Goal: Browse casually: Explore the website without a specific task or goal

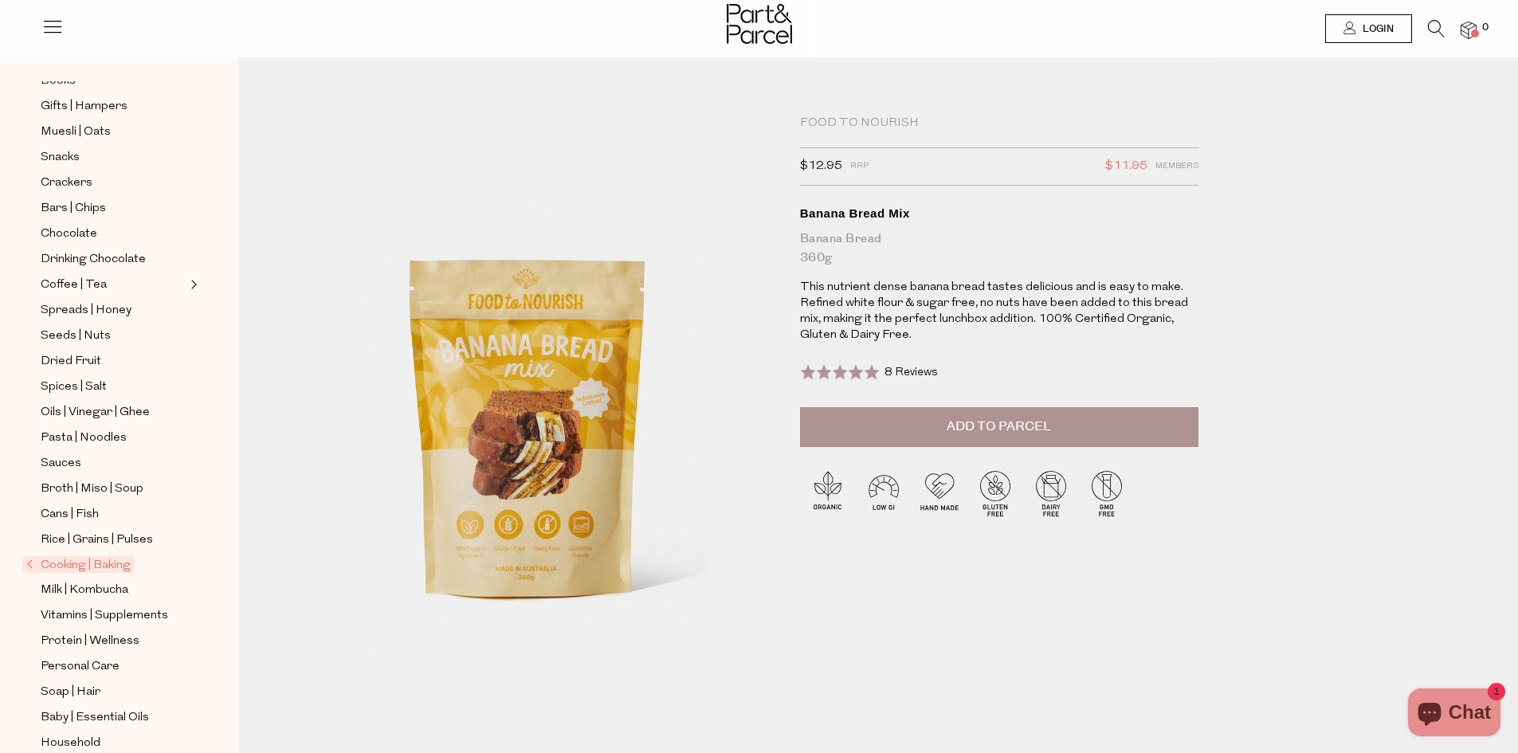
scroll to position [159, 0]
click at [114, 556] on span "Cooking | Baking" at bounding box center [78, 564] width 112 height 17
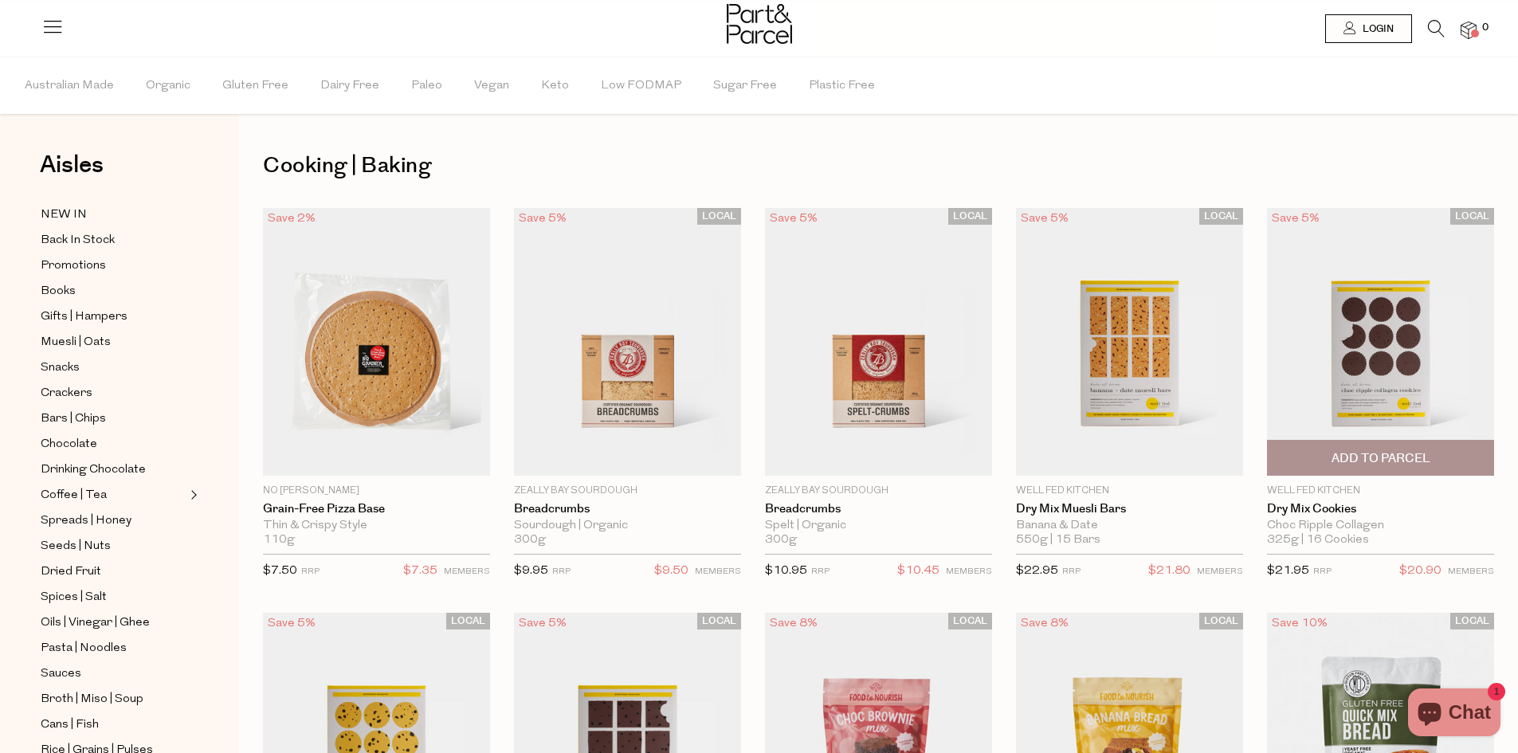
click at [1452, 390] on img at bounding box center [1380, 342] width 227 height 268
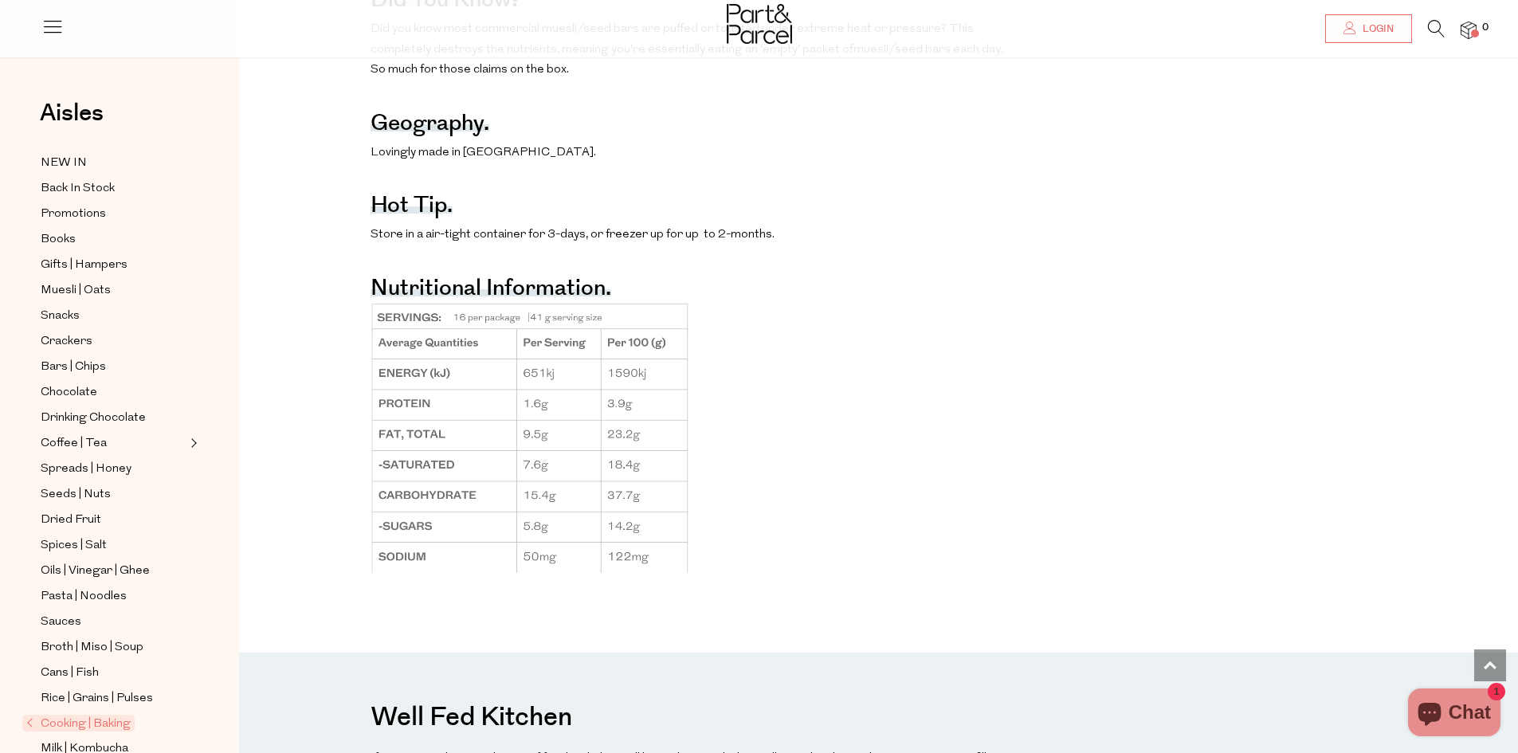
scroll to position [1514, 0]
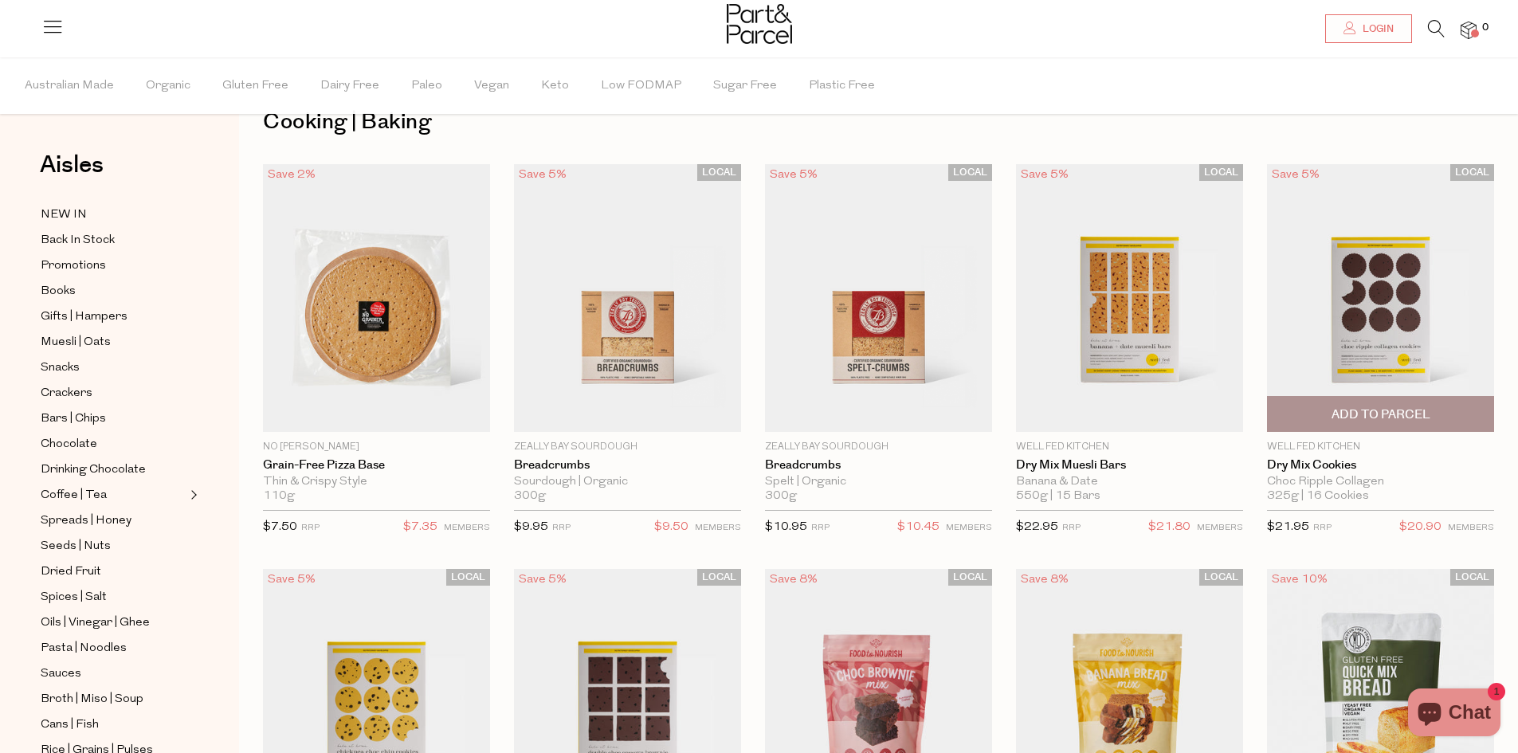
scroll to position [80, 0]
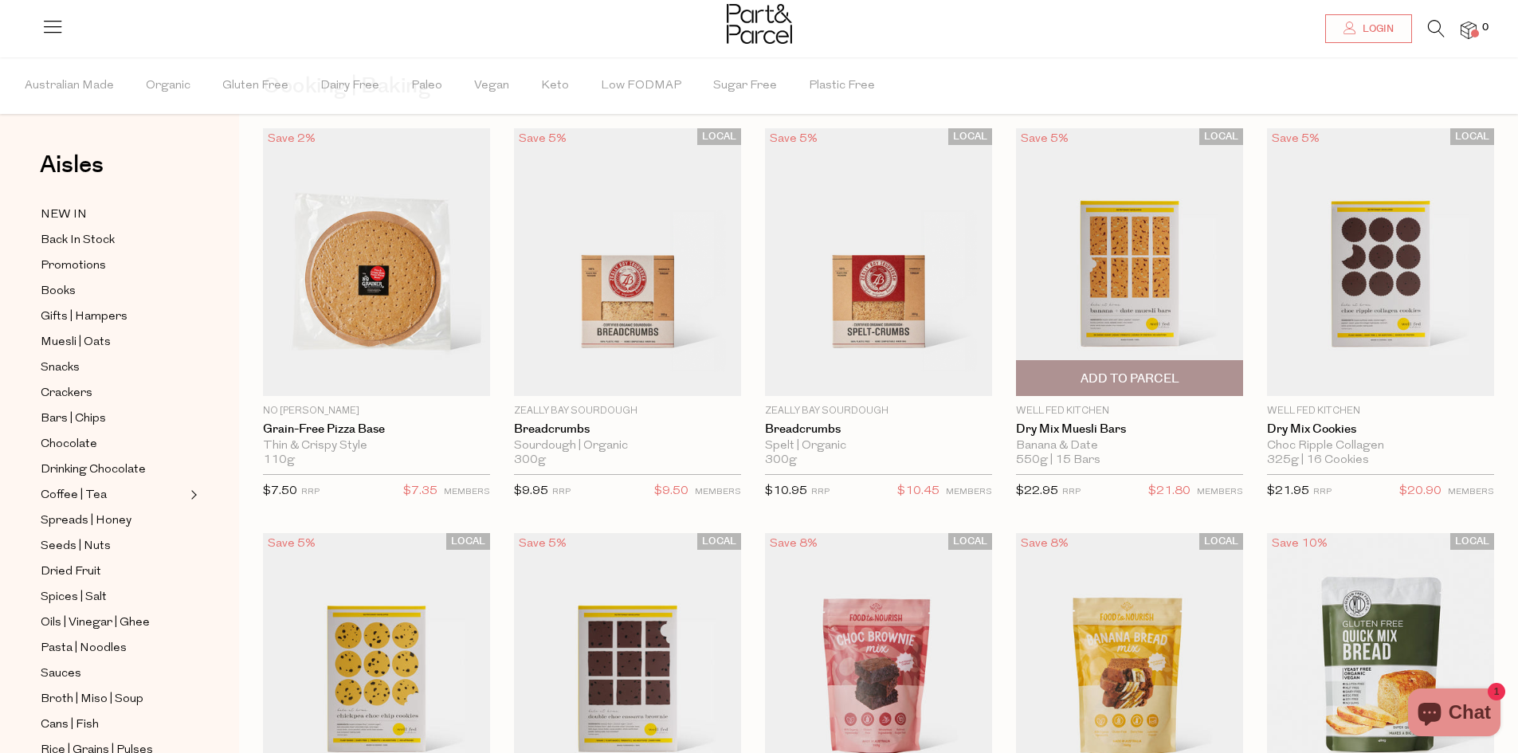
click at [1197, 298] on img at bounding box center [1129, 262] width 227 height 268
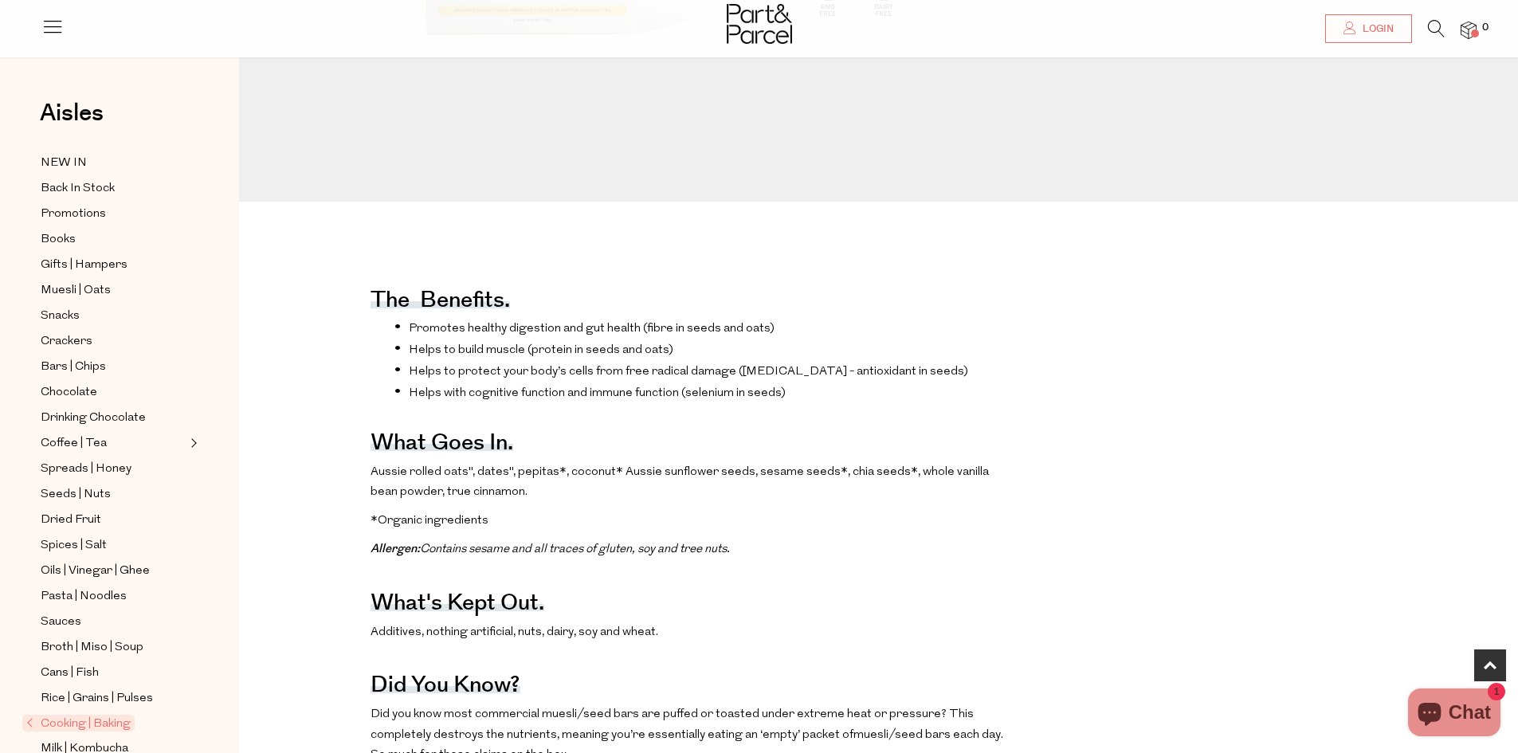
scroll to position [558, 0]
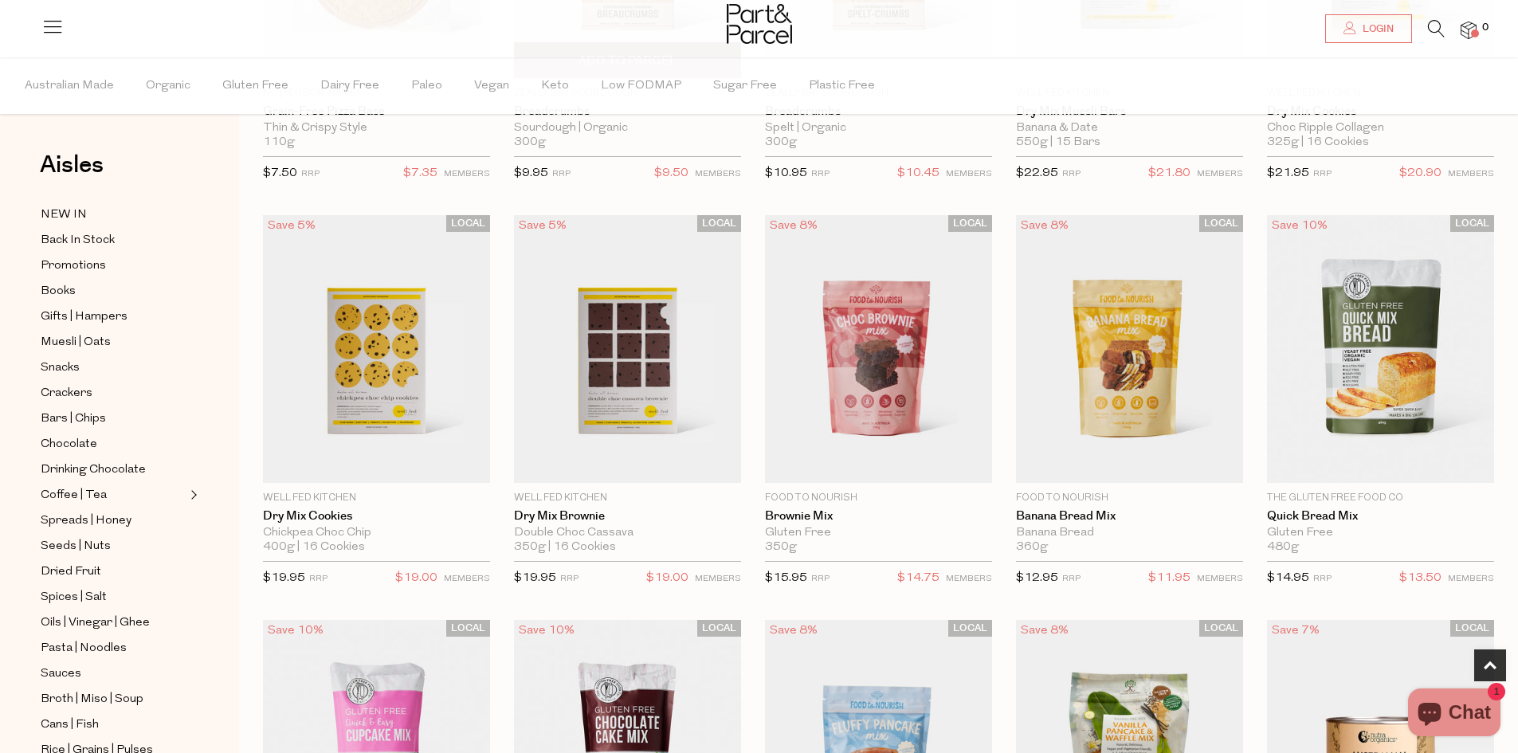
scroll to position [398, 0]
click at [674, 336] on img at bounding box center [627, 348] width 227 height 268
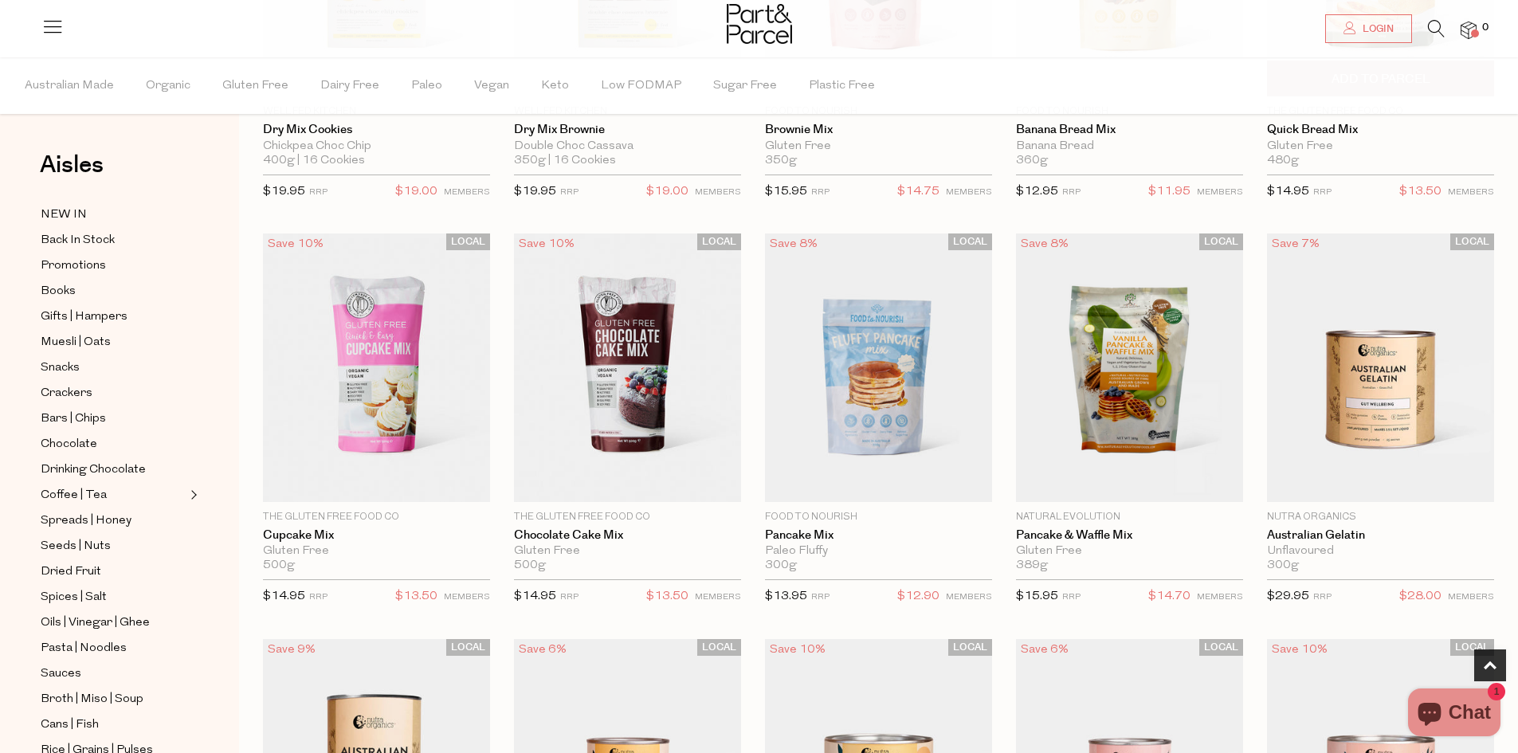
scroll to position [797, 0]
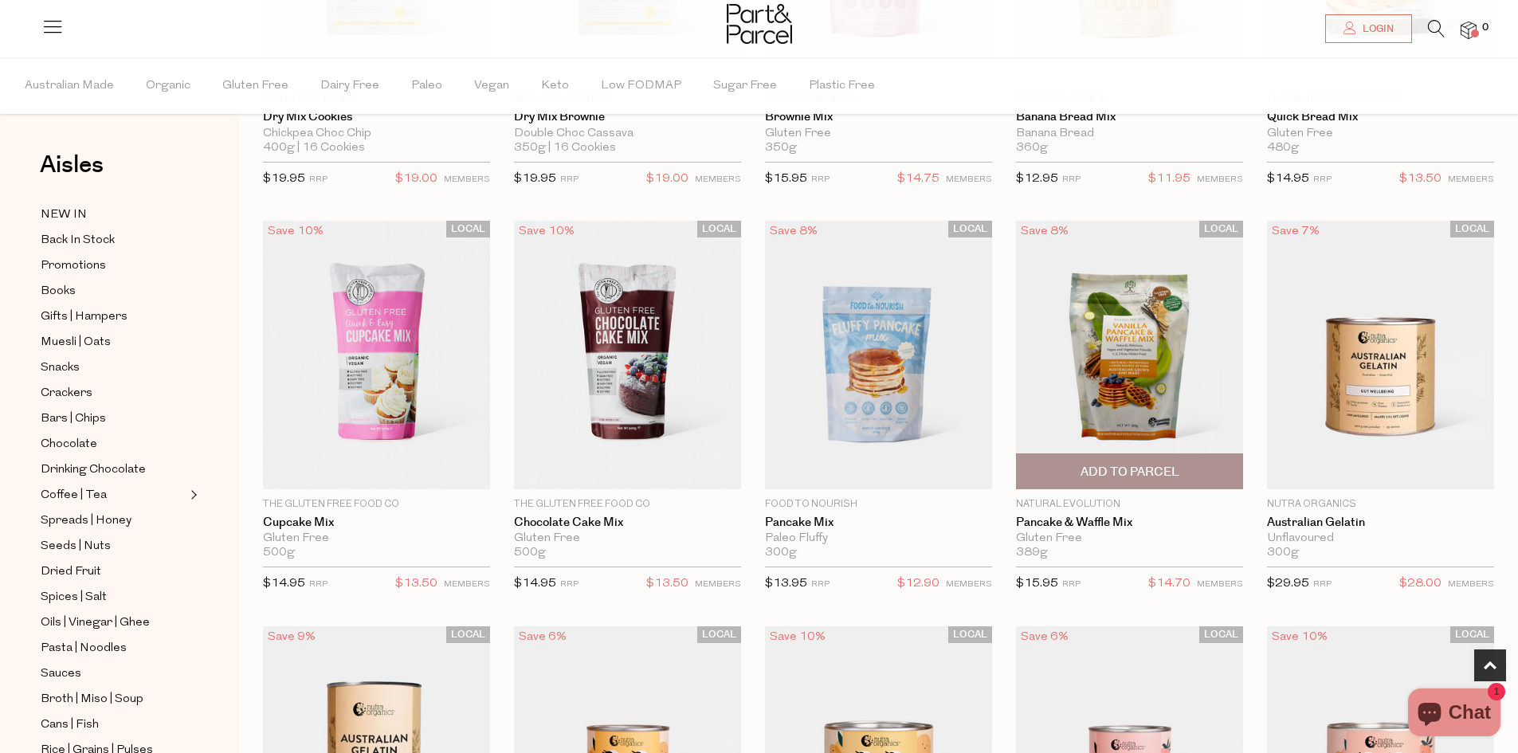
click at [1129, 323] on img at bounding box center [1129, 355] width 227 height 268
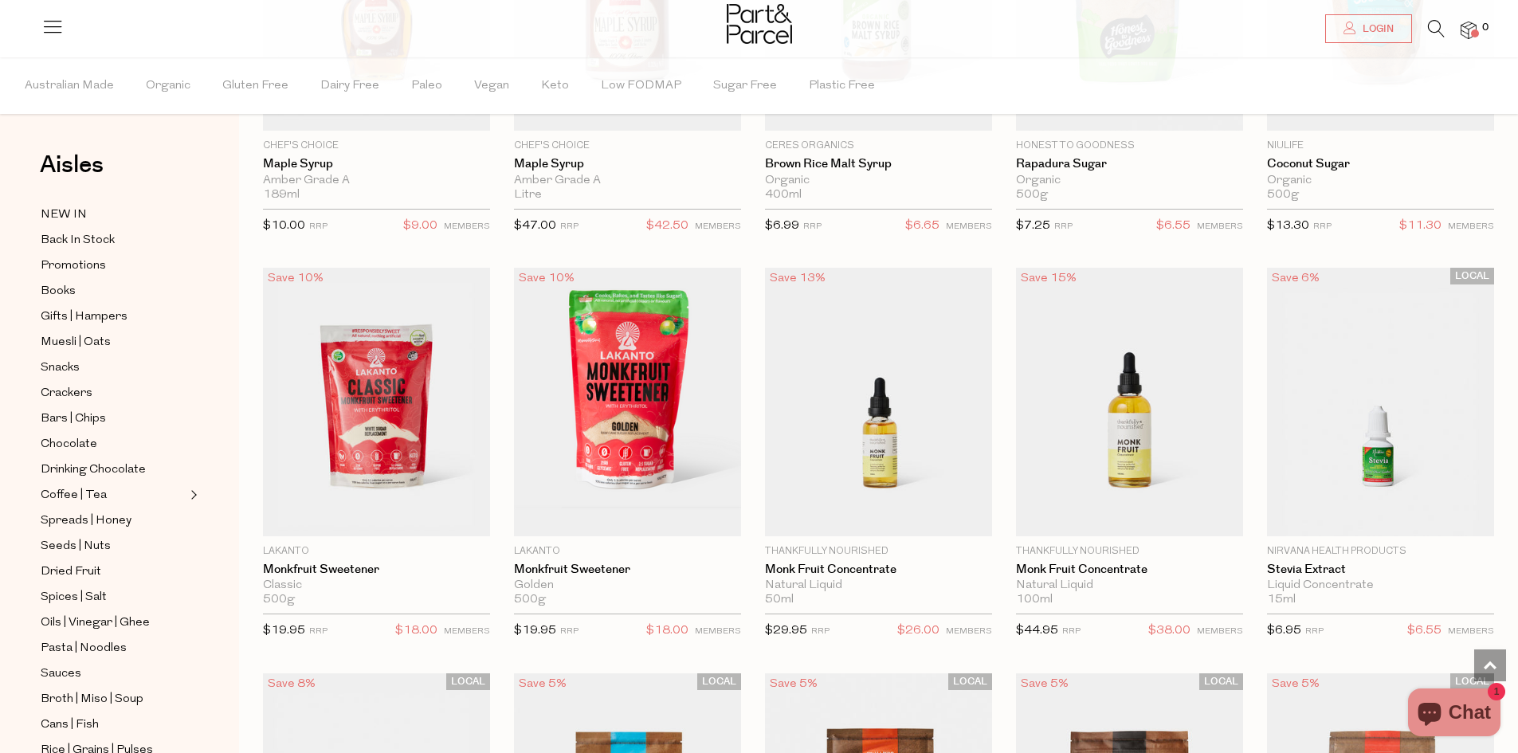
scroll to position [3663, 0]
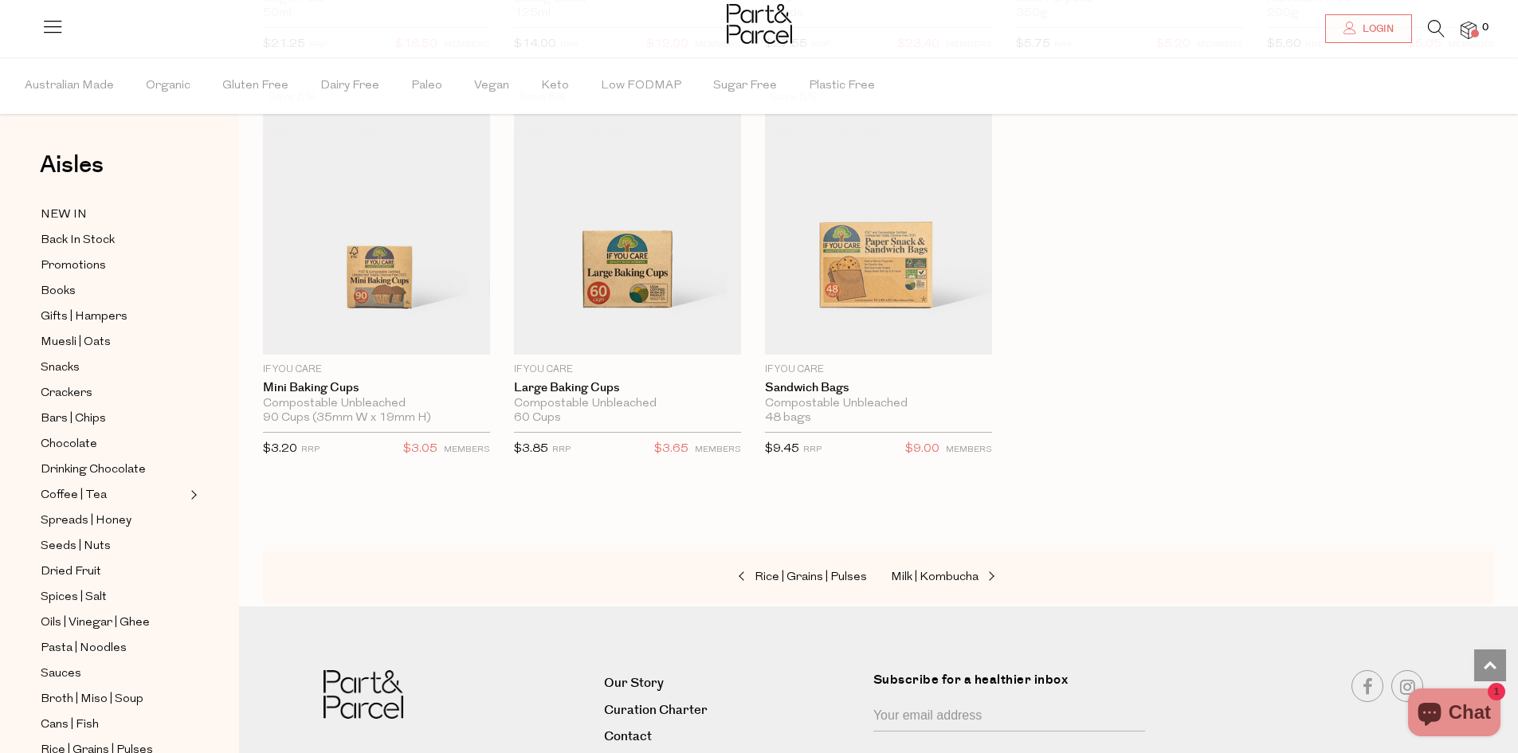
scroll to position [6612, 0]
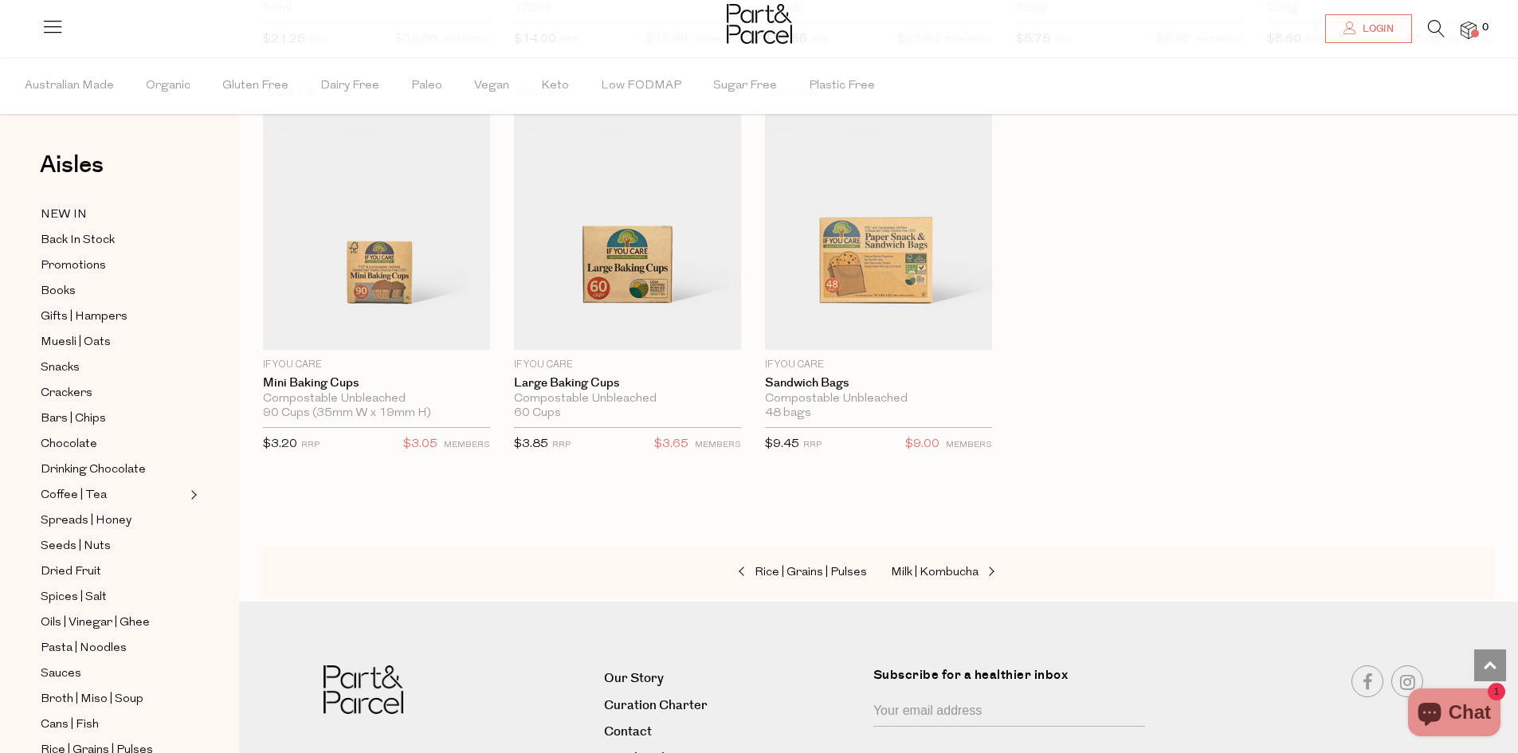
click at [1430, 33] on icon at bounding box center [1436, 29] width 17 height 18
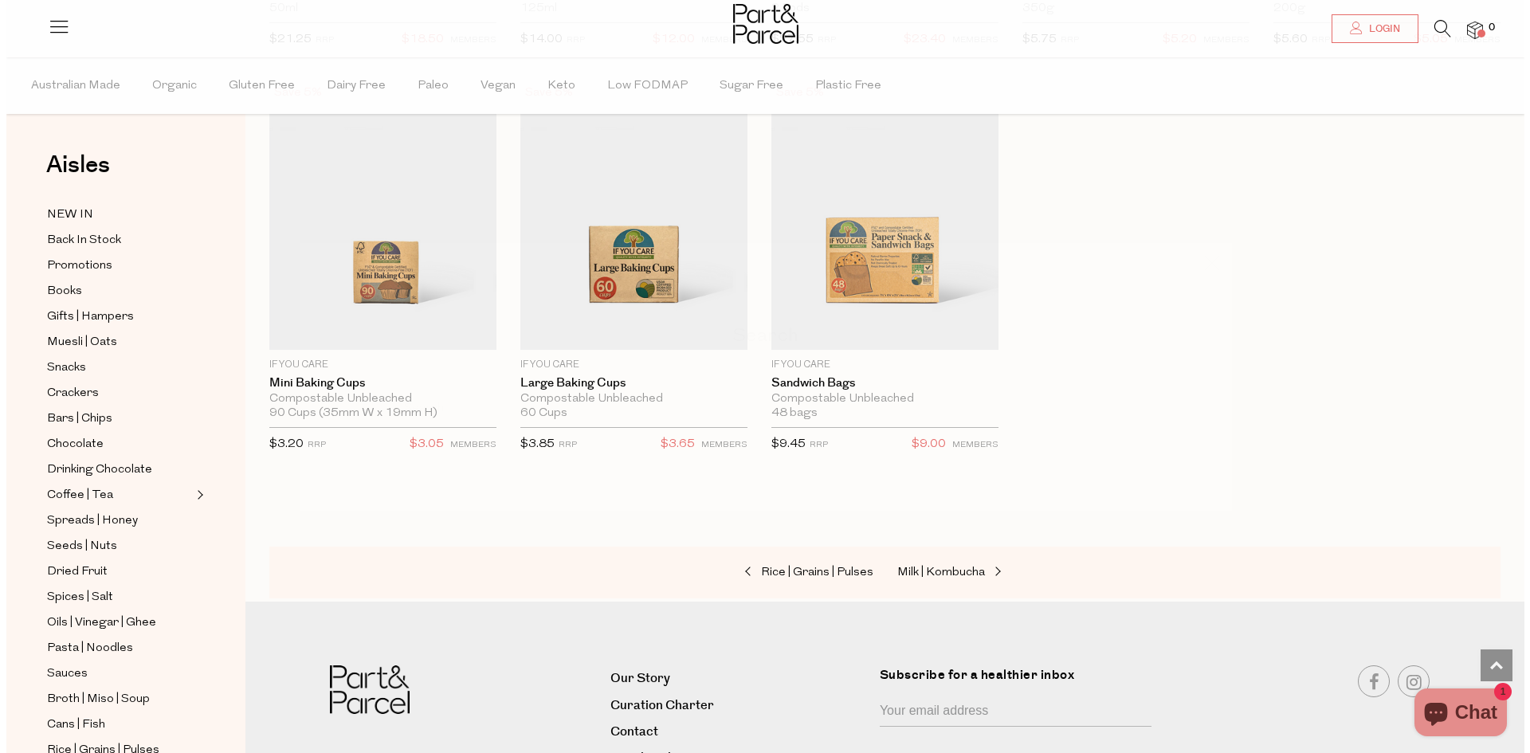
scroll to position [6657, 0]
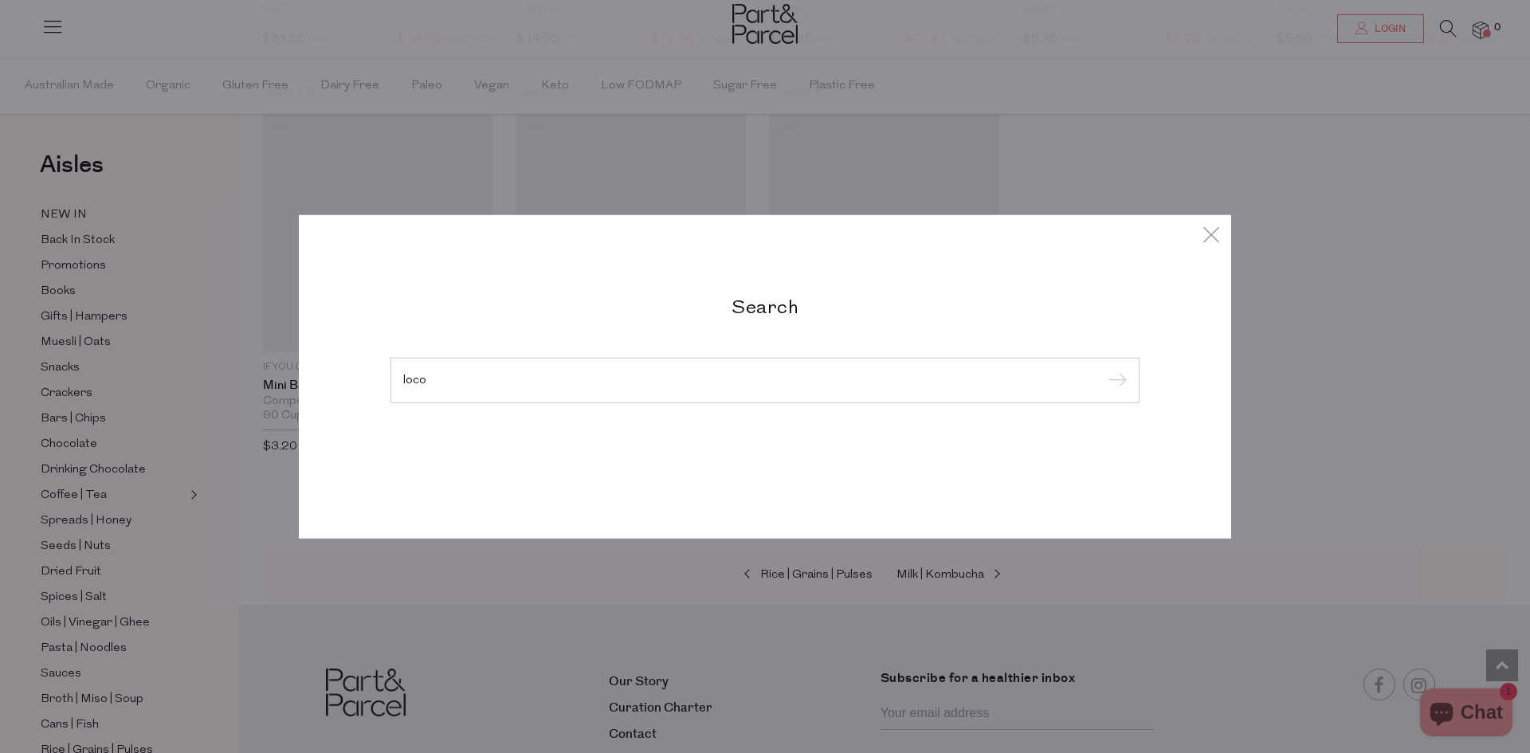
type input "loco"
click at [1103, 369] on input "submit" at bounding box center [1115, 381] width 24 height 24
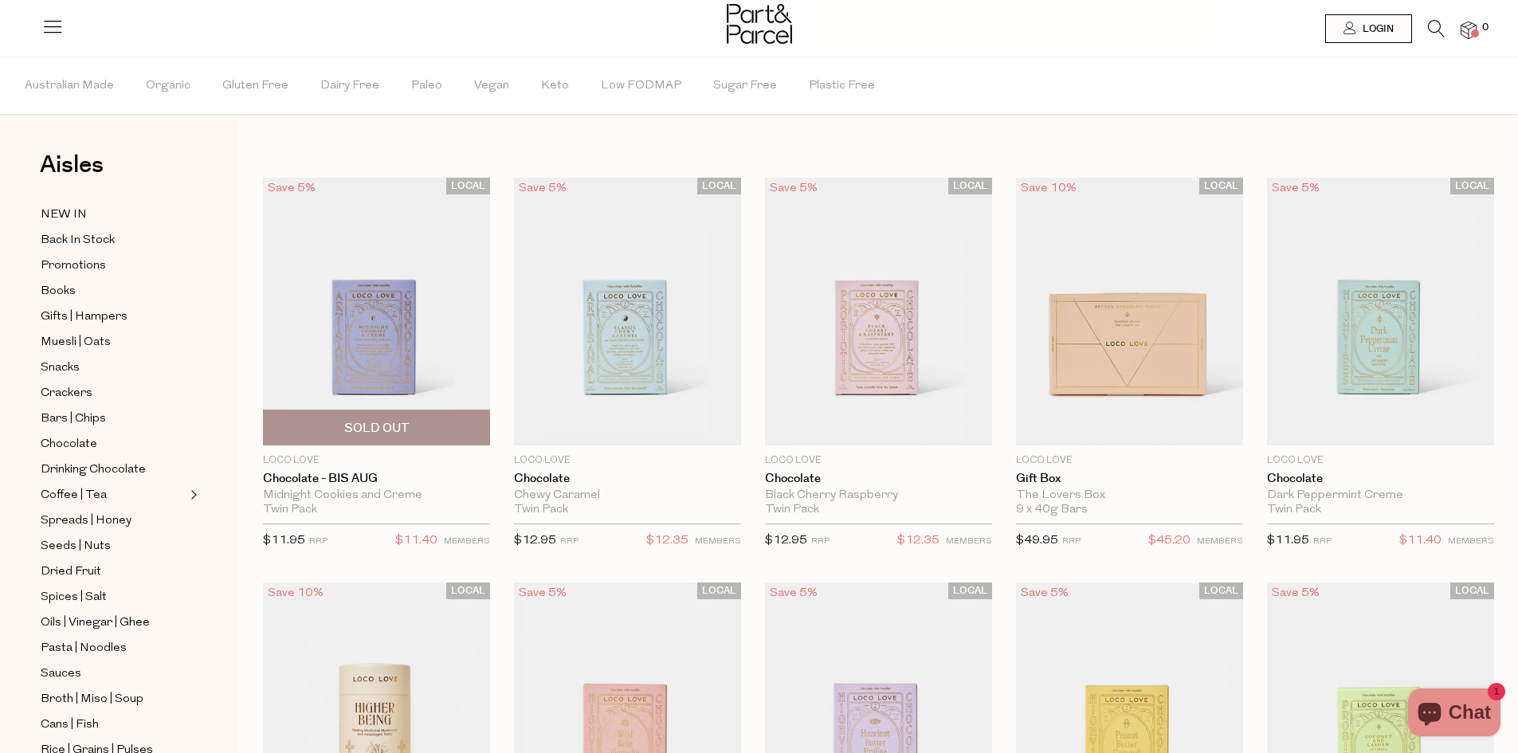
click at [409, 292] on img at bounding box center [376, 312] width 227 height 268
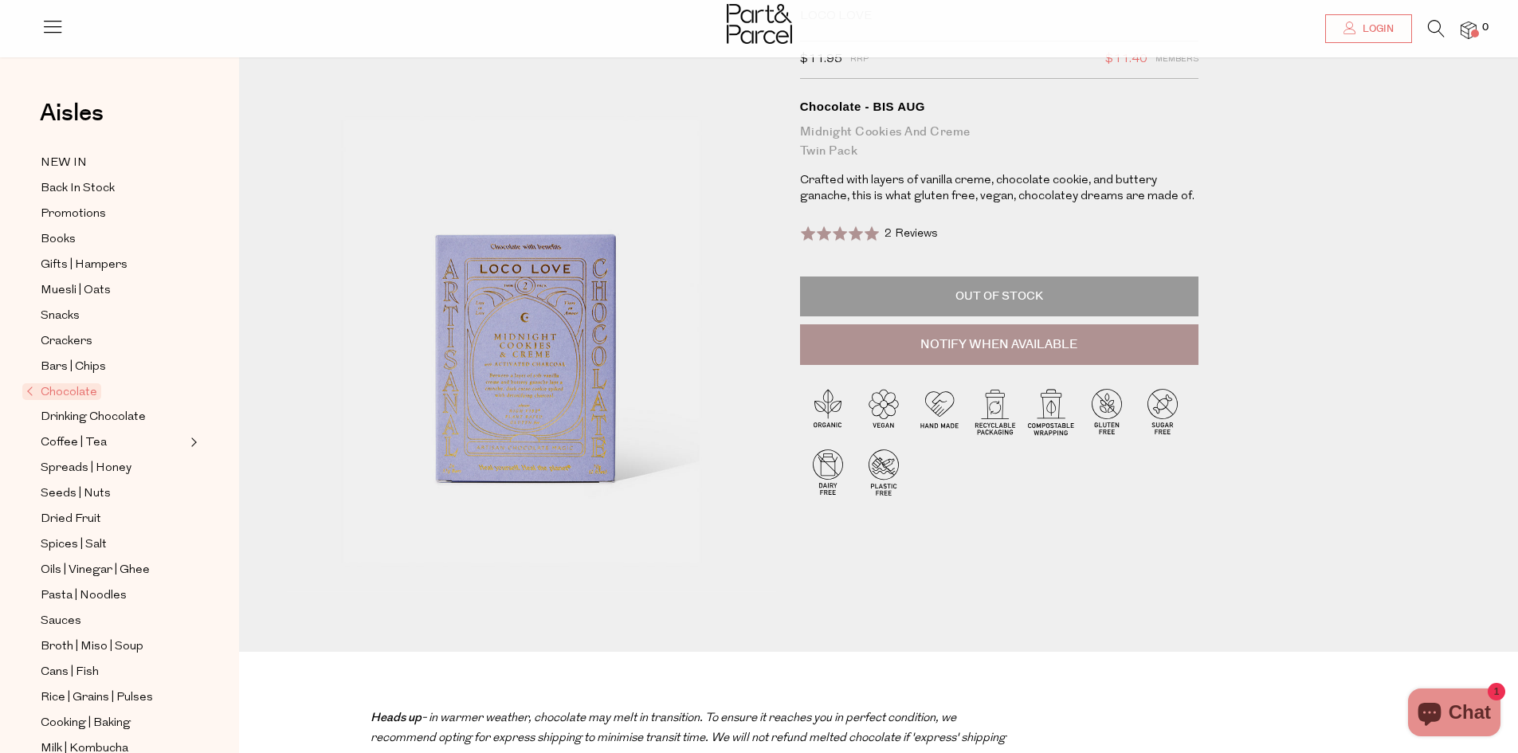
scroll to position [80, 0]
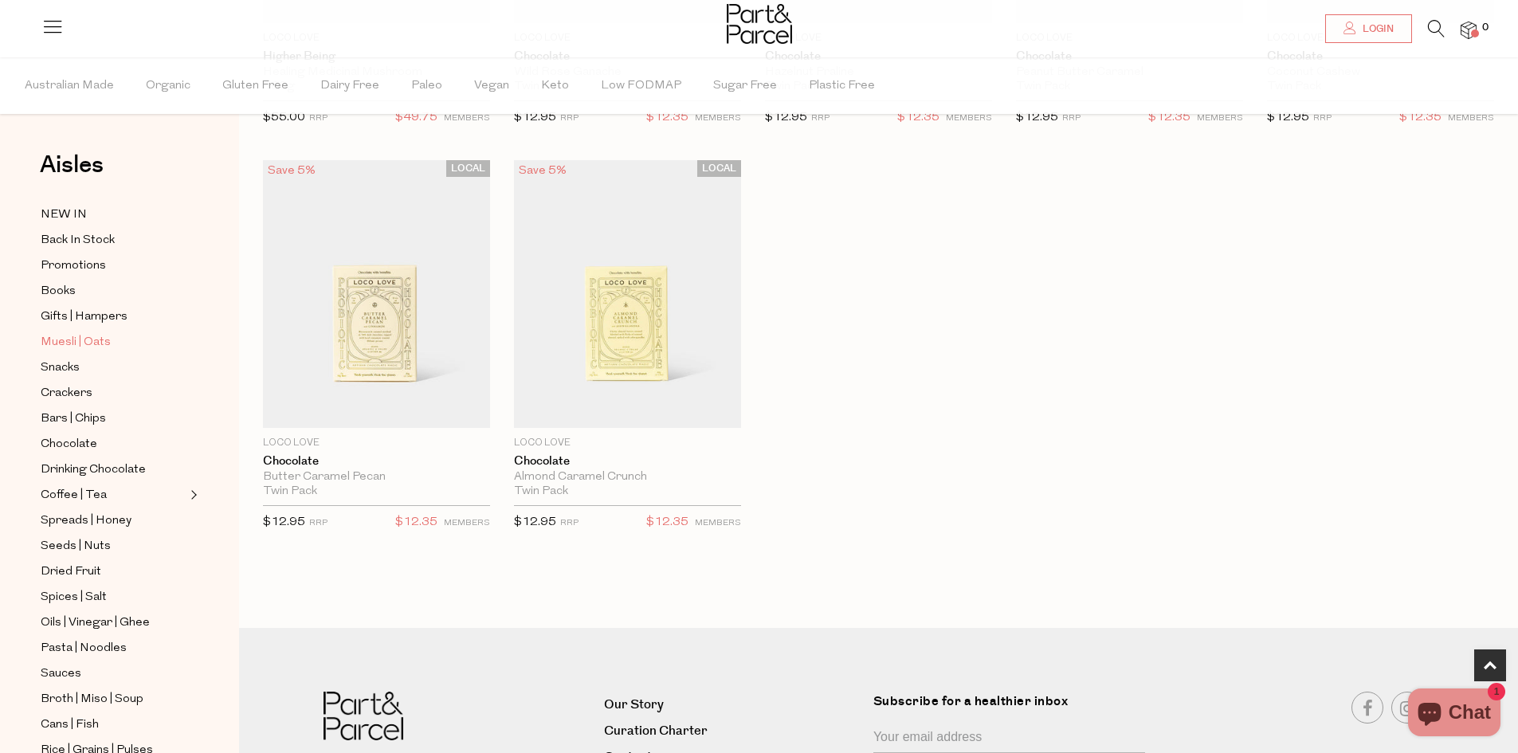
scroll to position [717, 0]
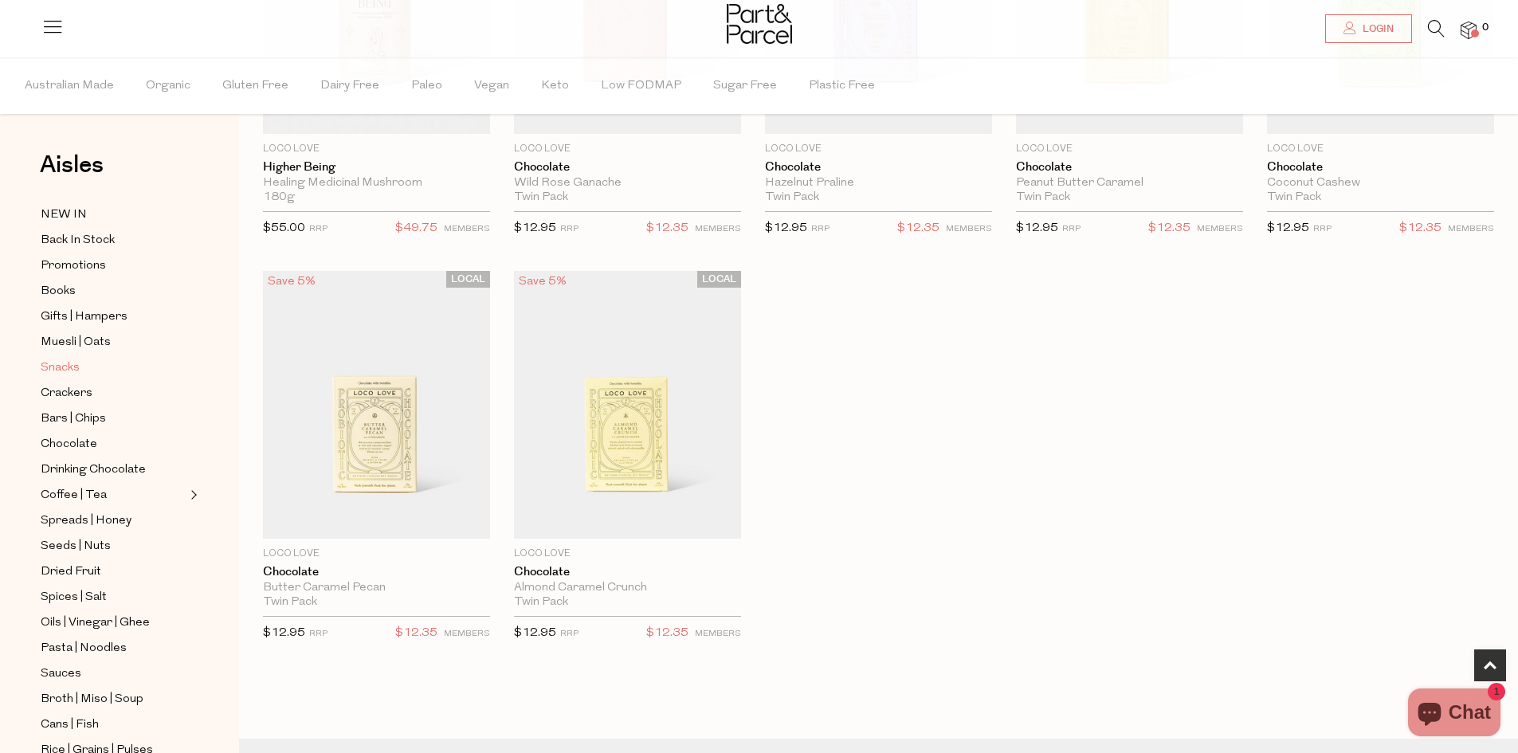
click at [80, 361] on span "Snacks" at bounding box center [60, 368] width 39 height 19
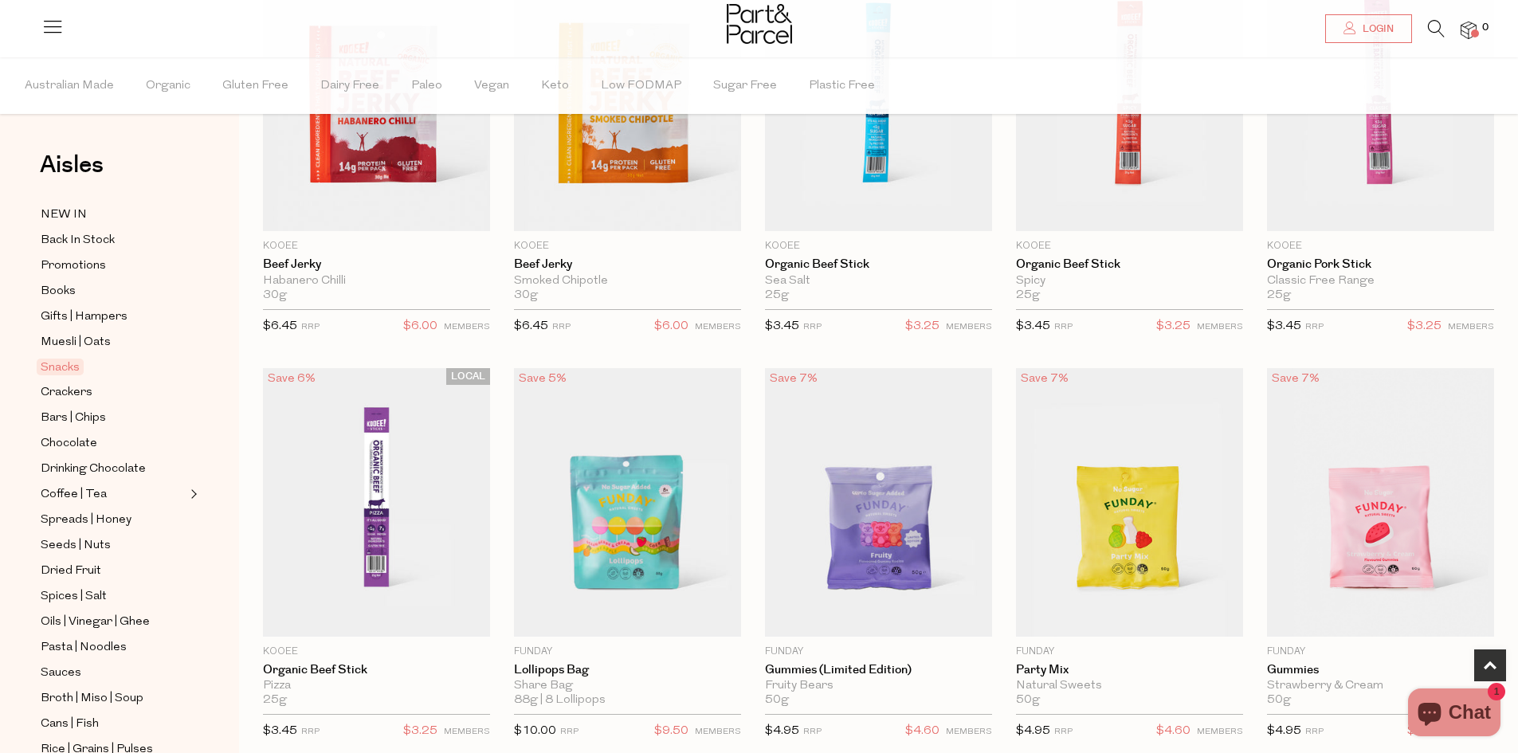
scroll to position [956, 0]
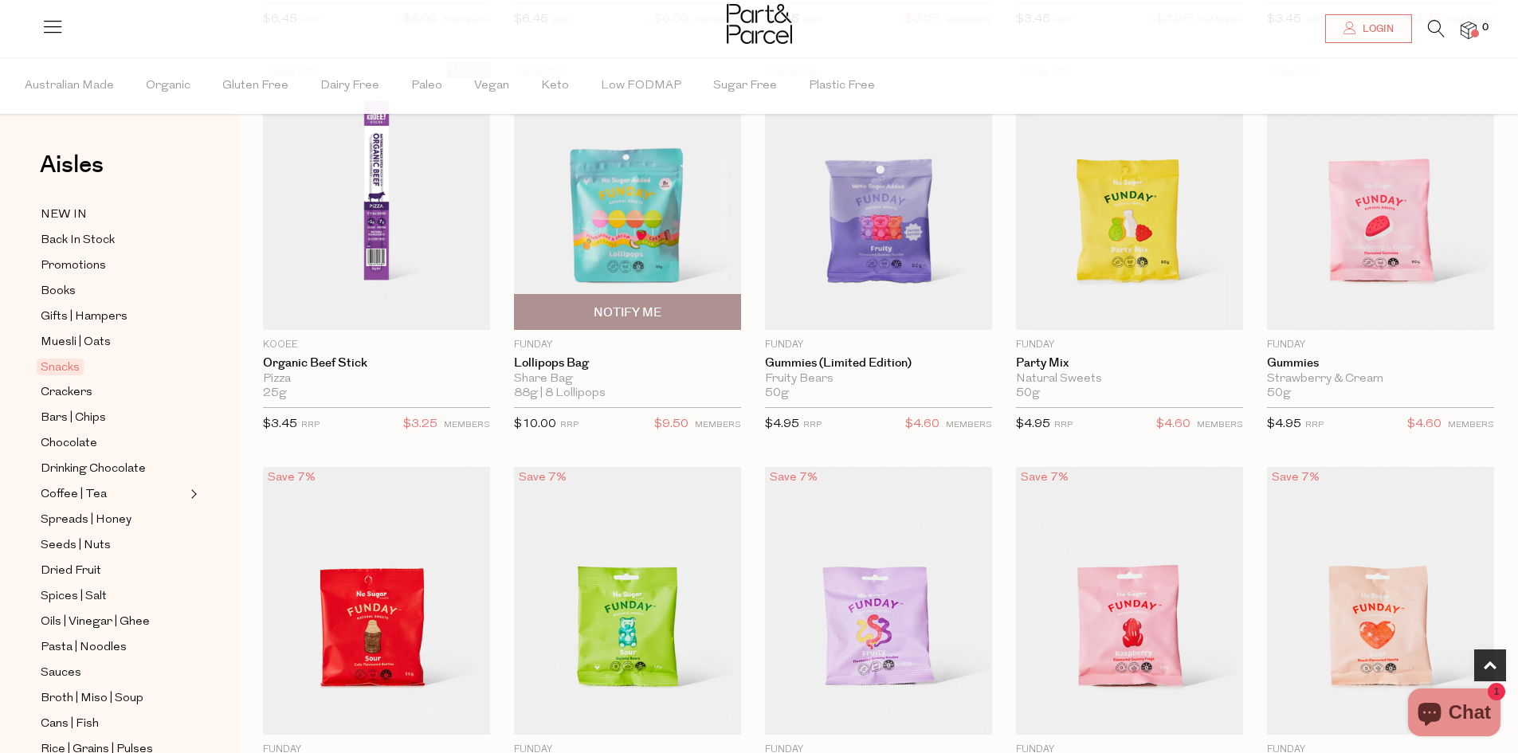
click at [630, 277] on img at bounding box center [627, 195] width 227 height 268
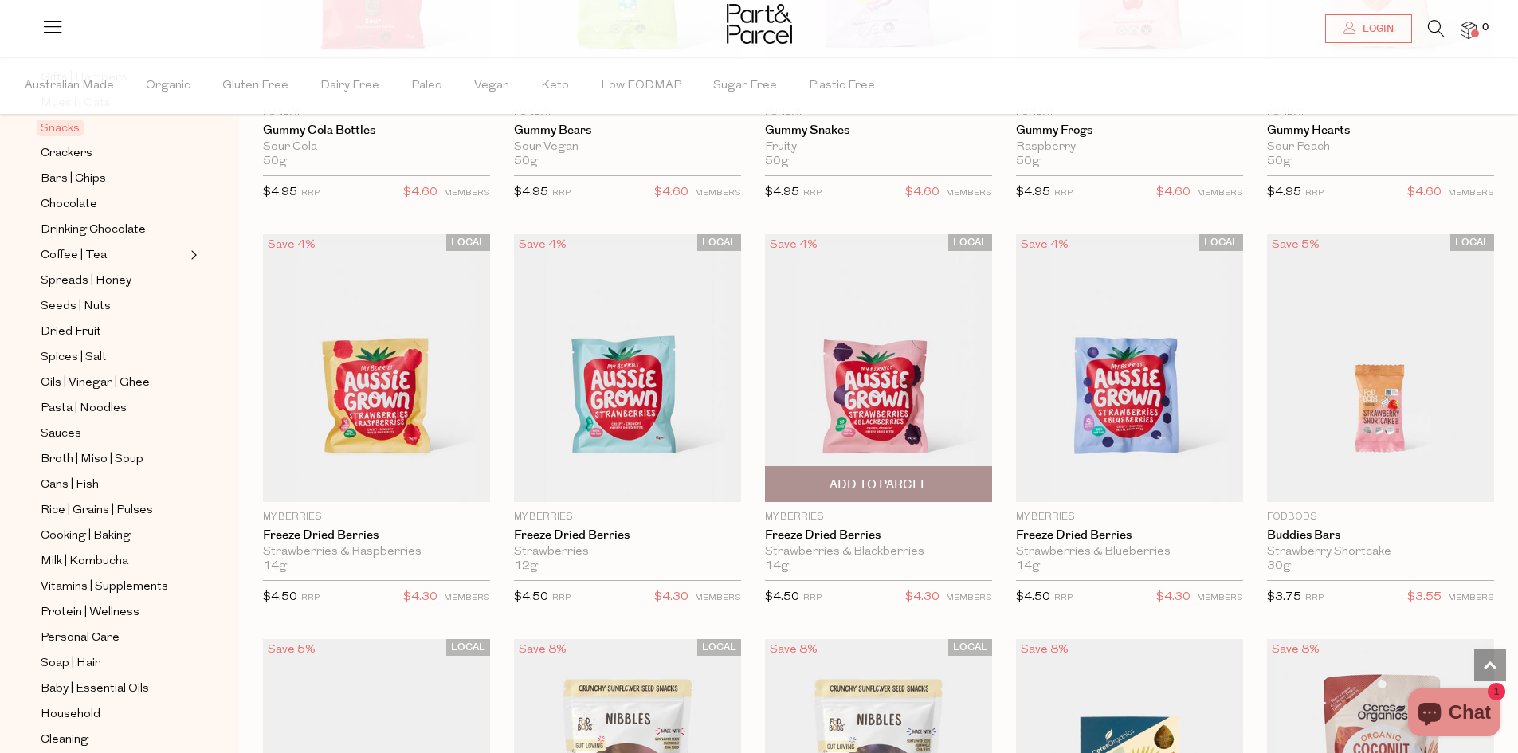
scroll to position [1992, 0]
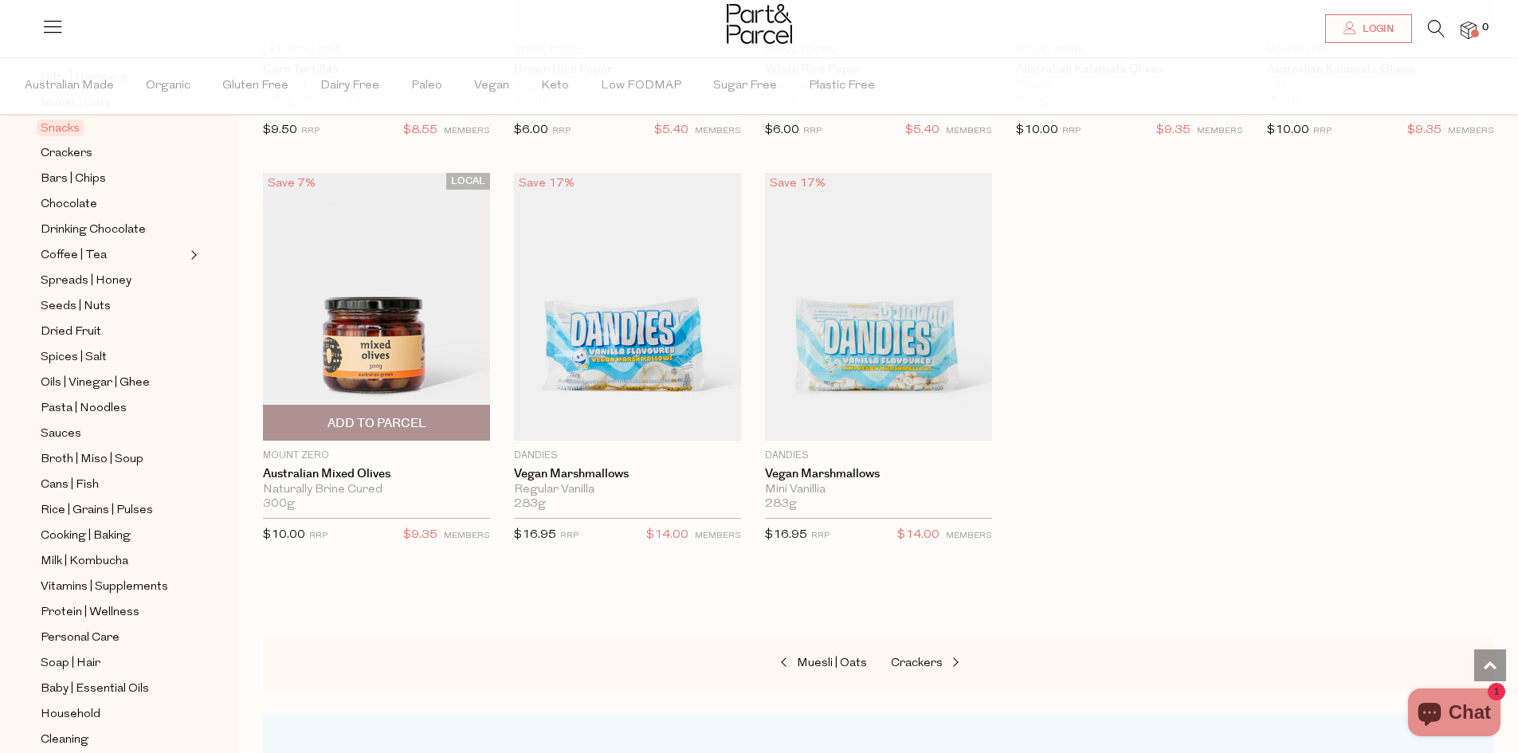
scroll to position [5340, 0]
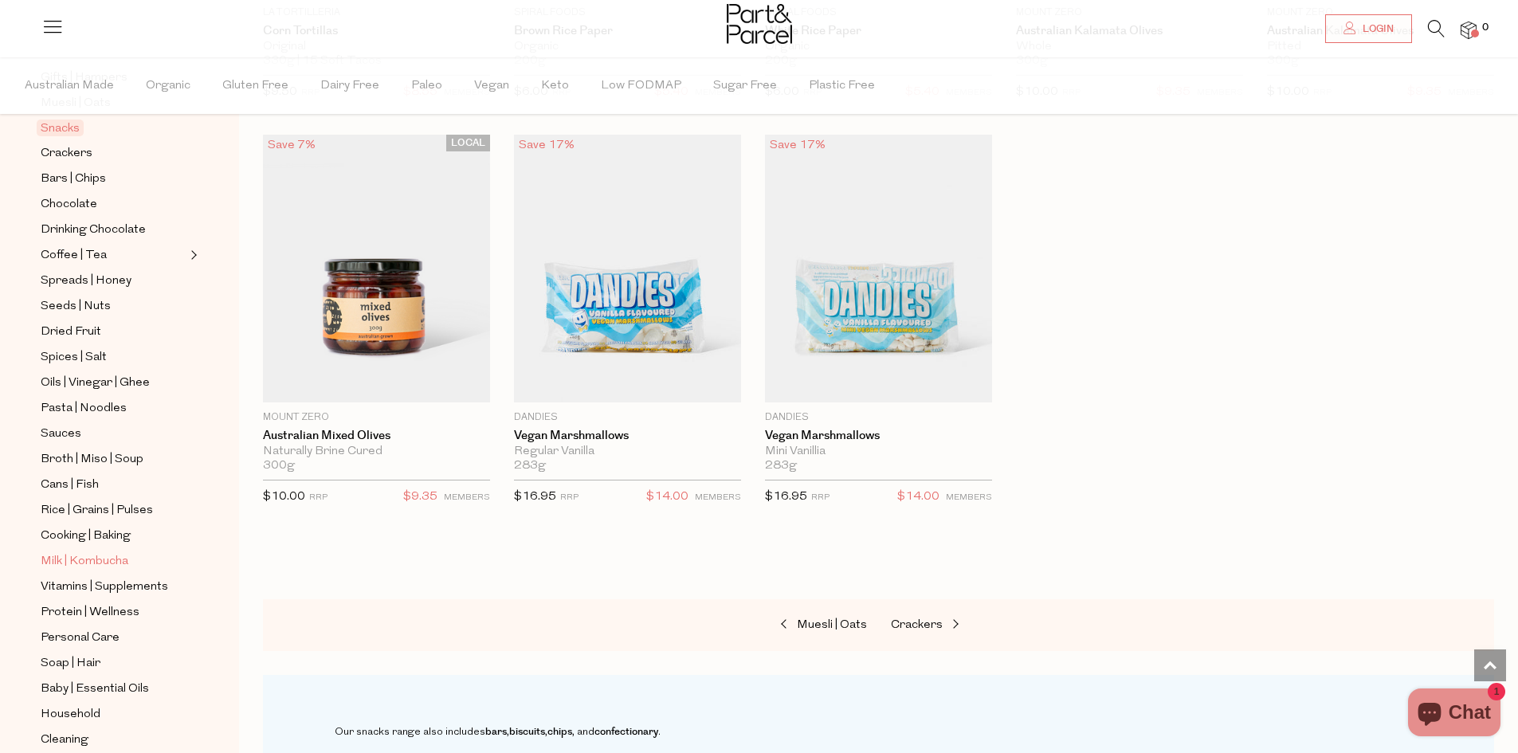
click at [115, 552] on span "Milk | Kombucha" at bounding box center [85, 561] width 88 height 19
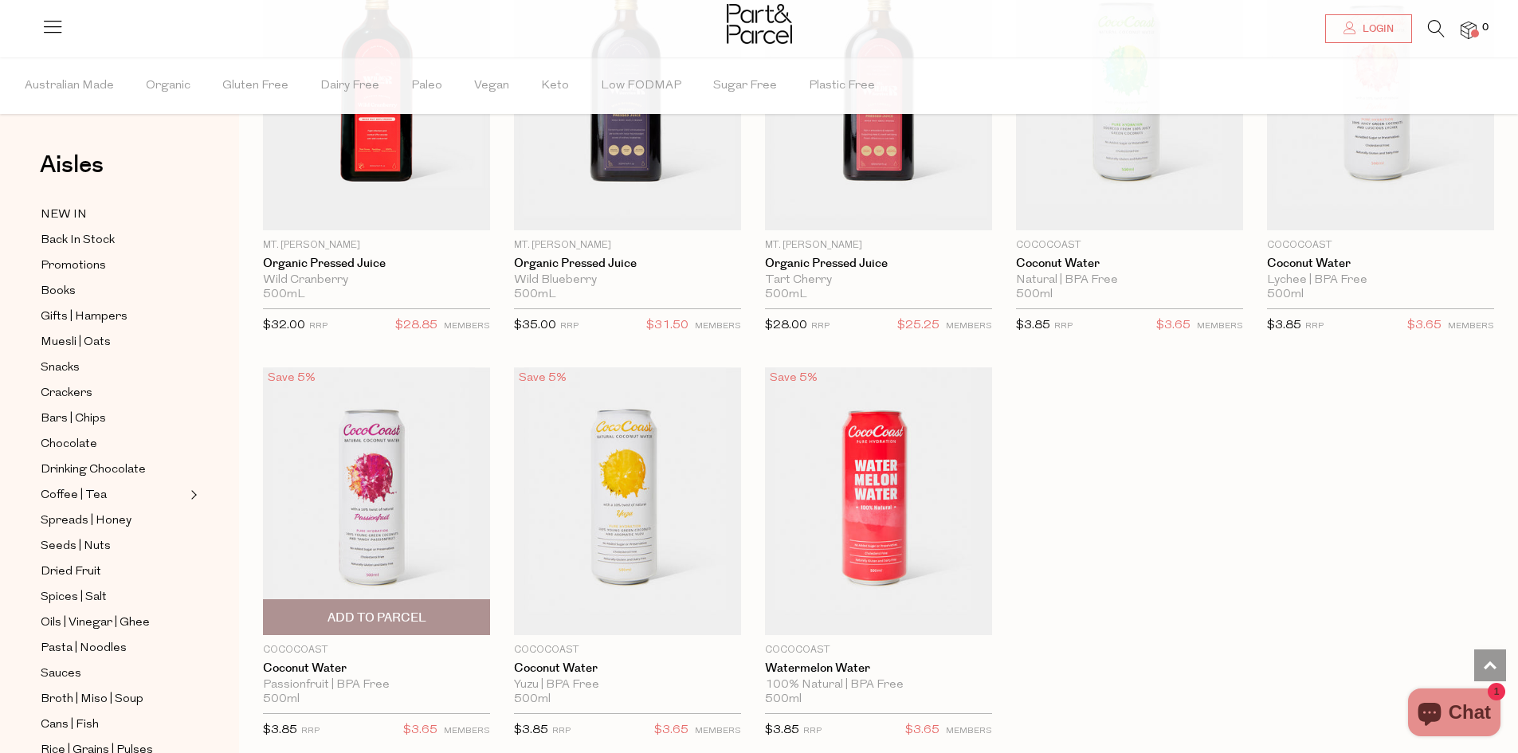
scroll to position [2550, 0]
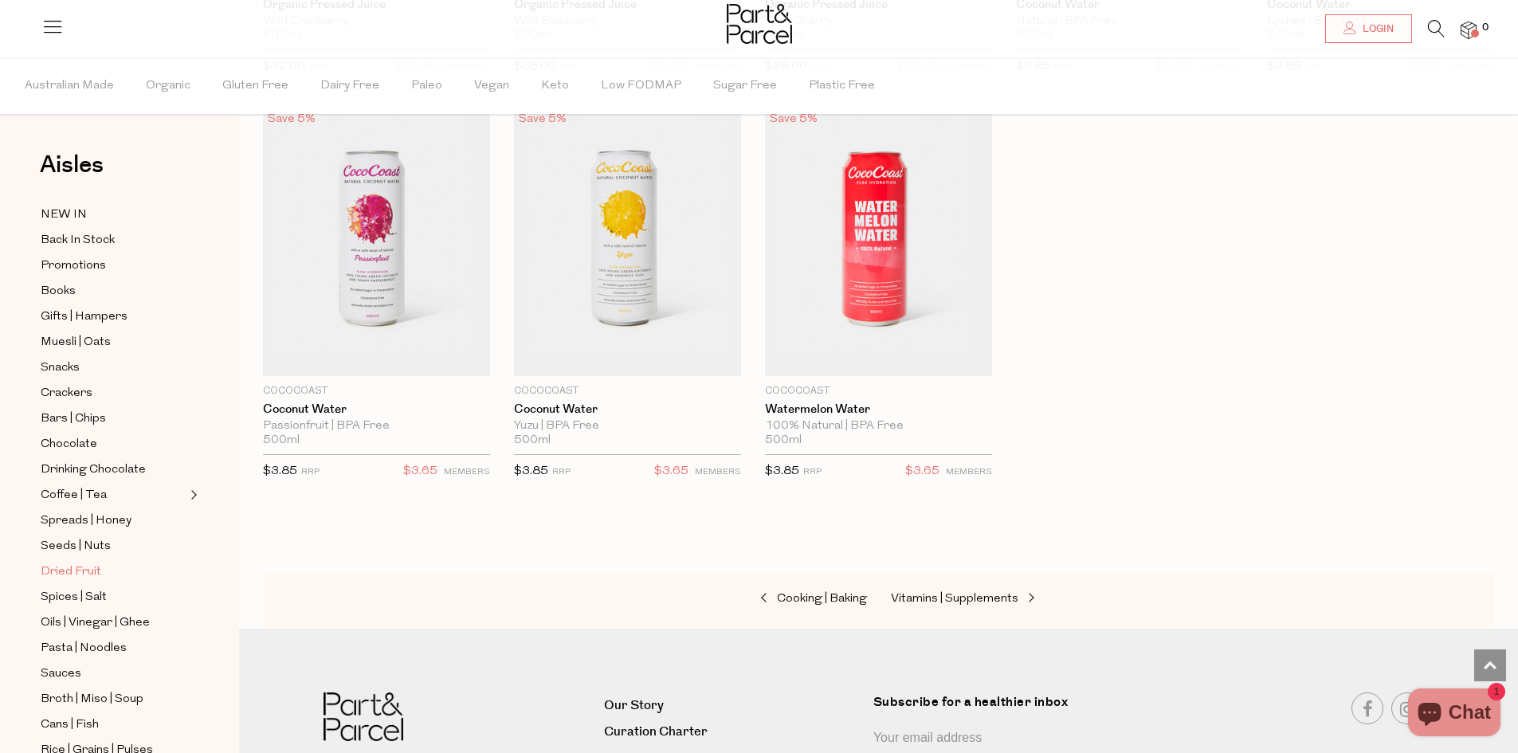
click at [120, 562] on link "Dried Fruit" at bounding box center [113, 572] width 145 height 20
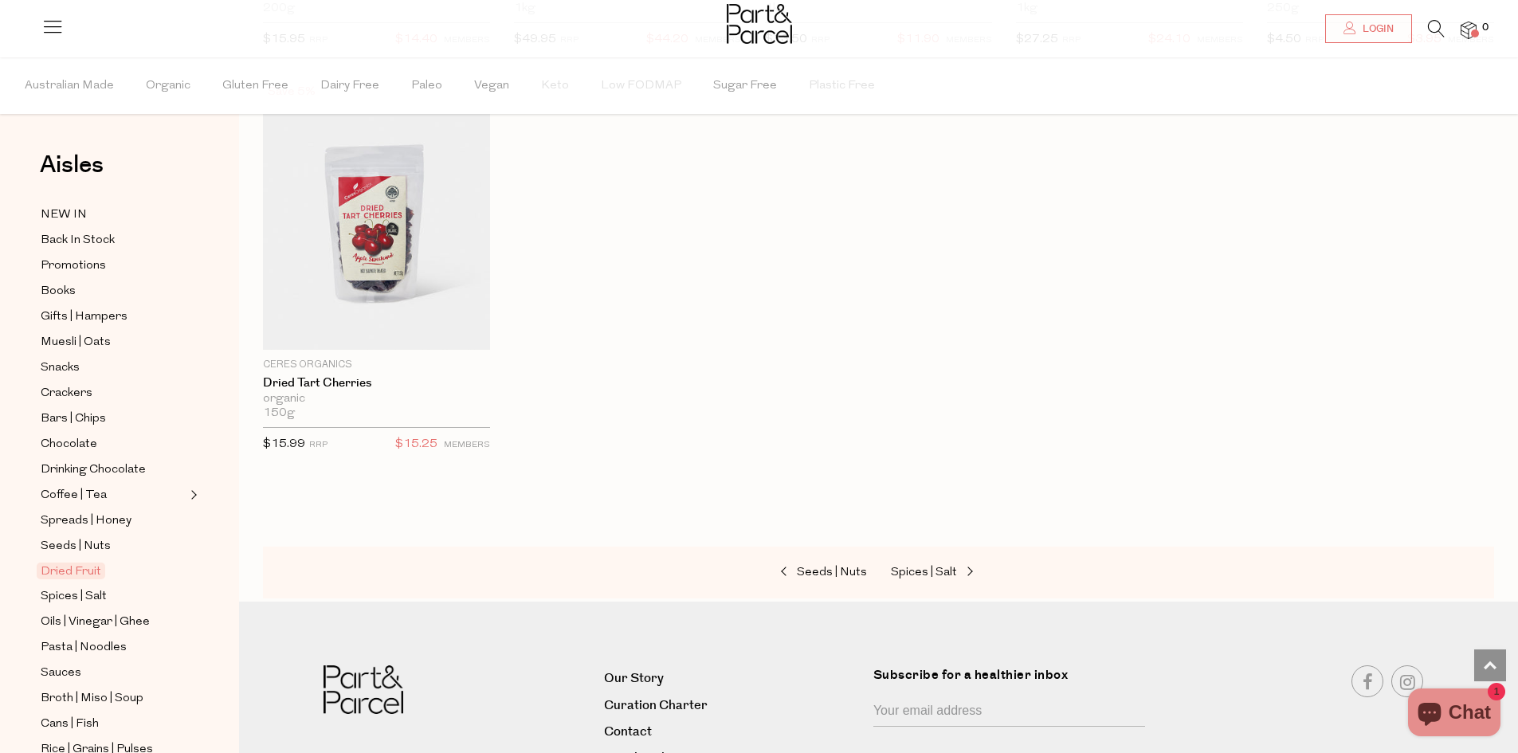
scroll to position [965, 0]
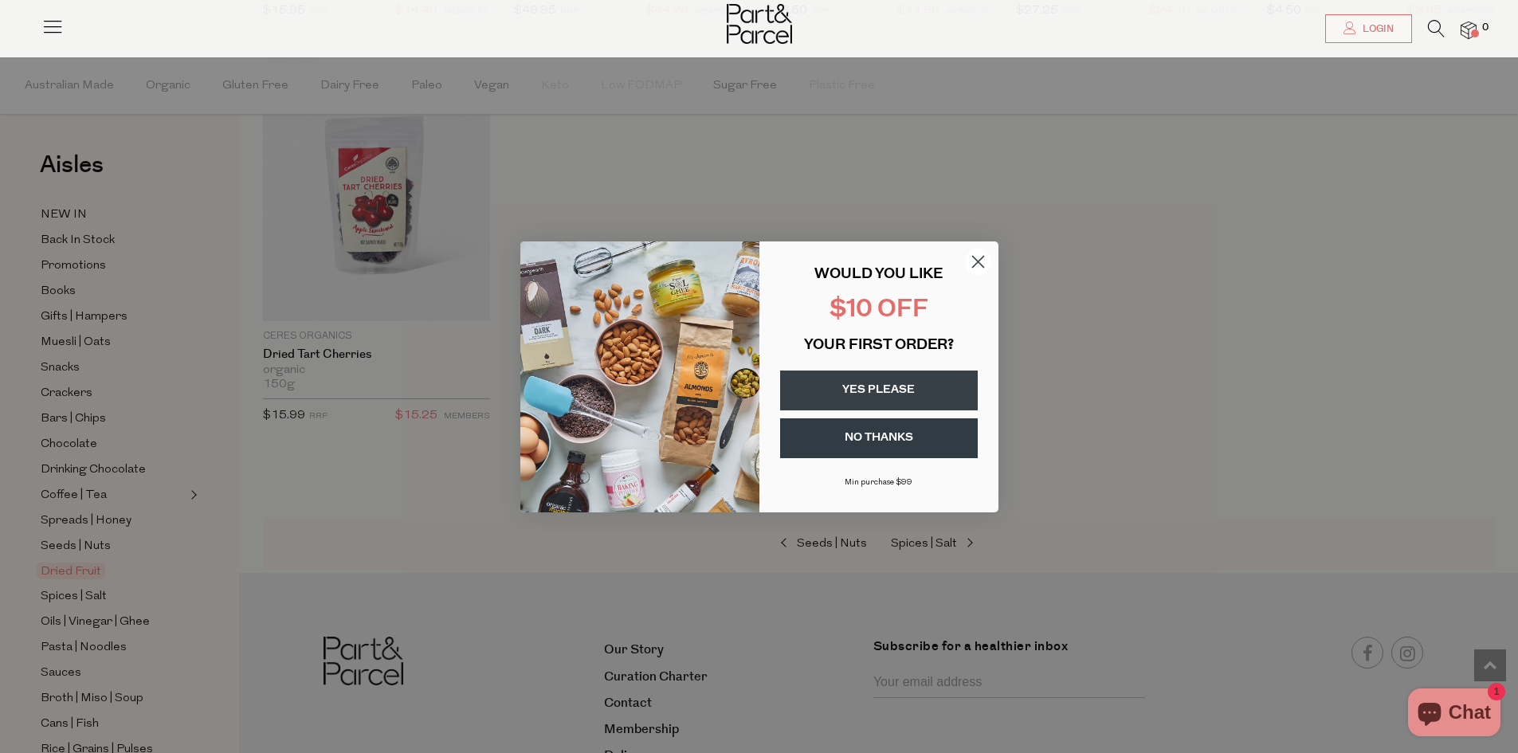
click at [976, 264] on icon "Close dialog" at bounding box center [977, 261] width 11 height 11
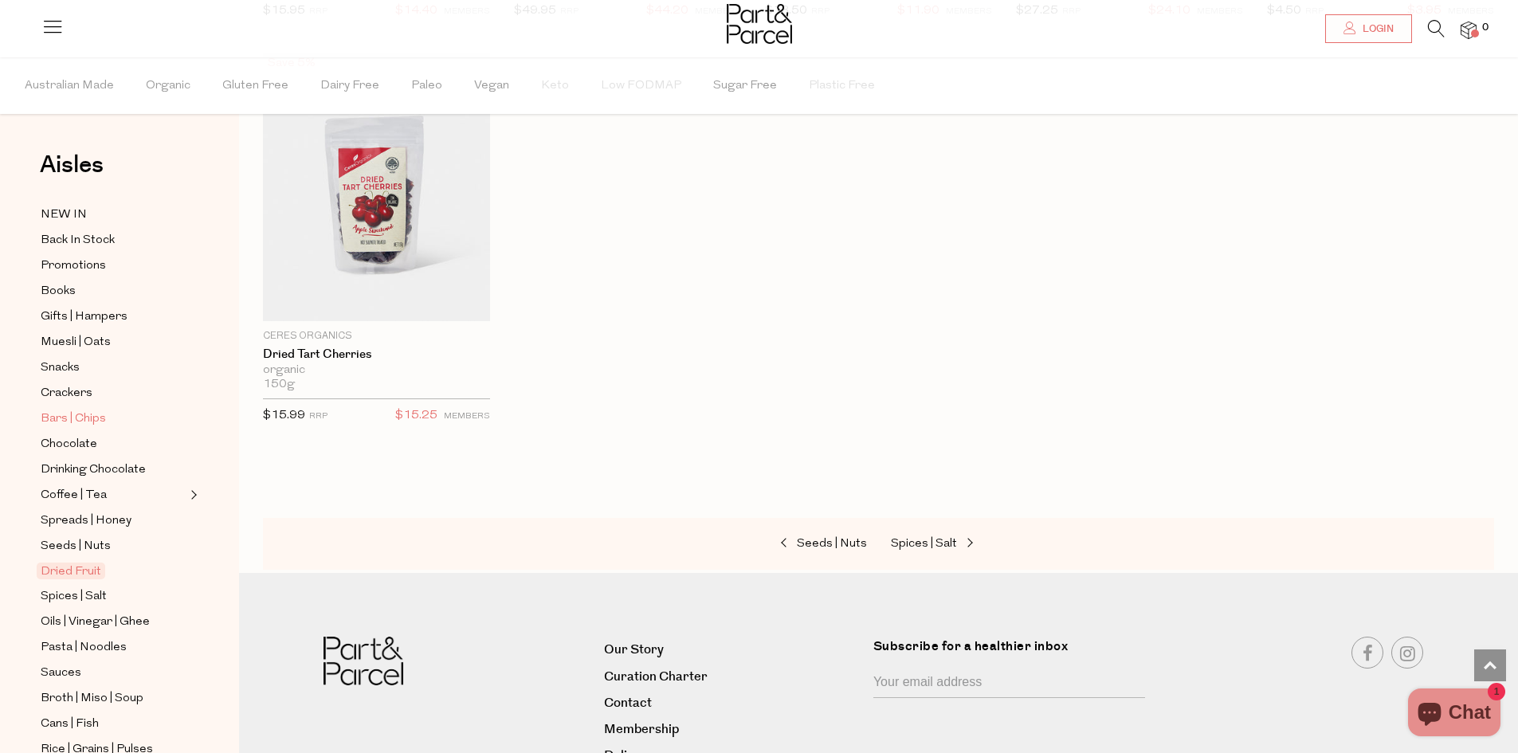
click at [72, 410] on span "Bars | Chips" at bounding box center [73, 419] width 65 height 19
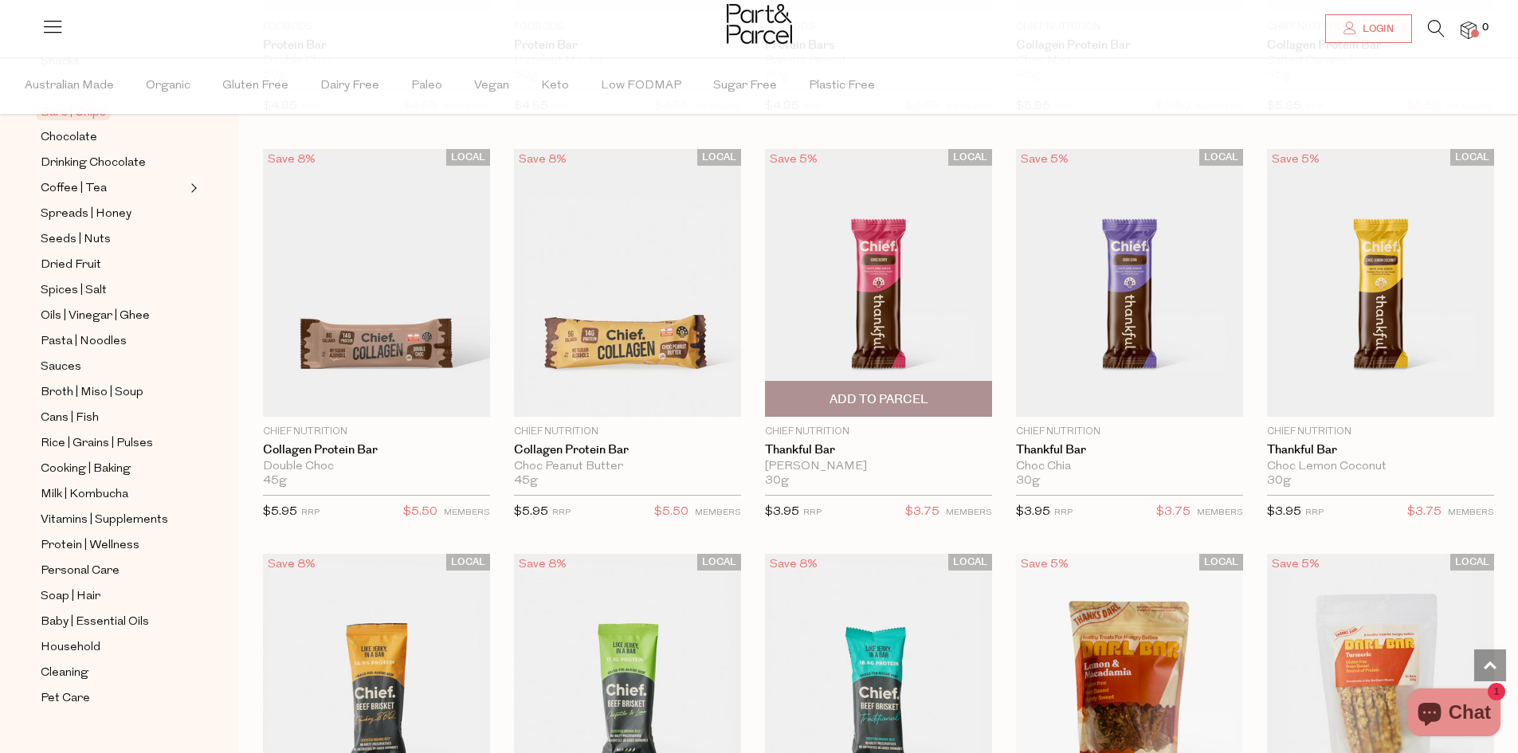
scroll to position [1275, 0]
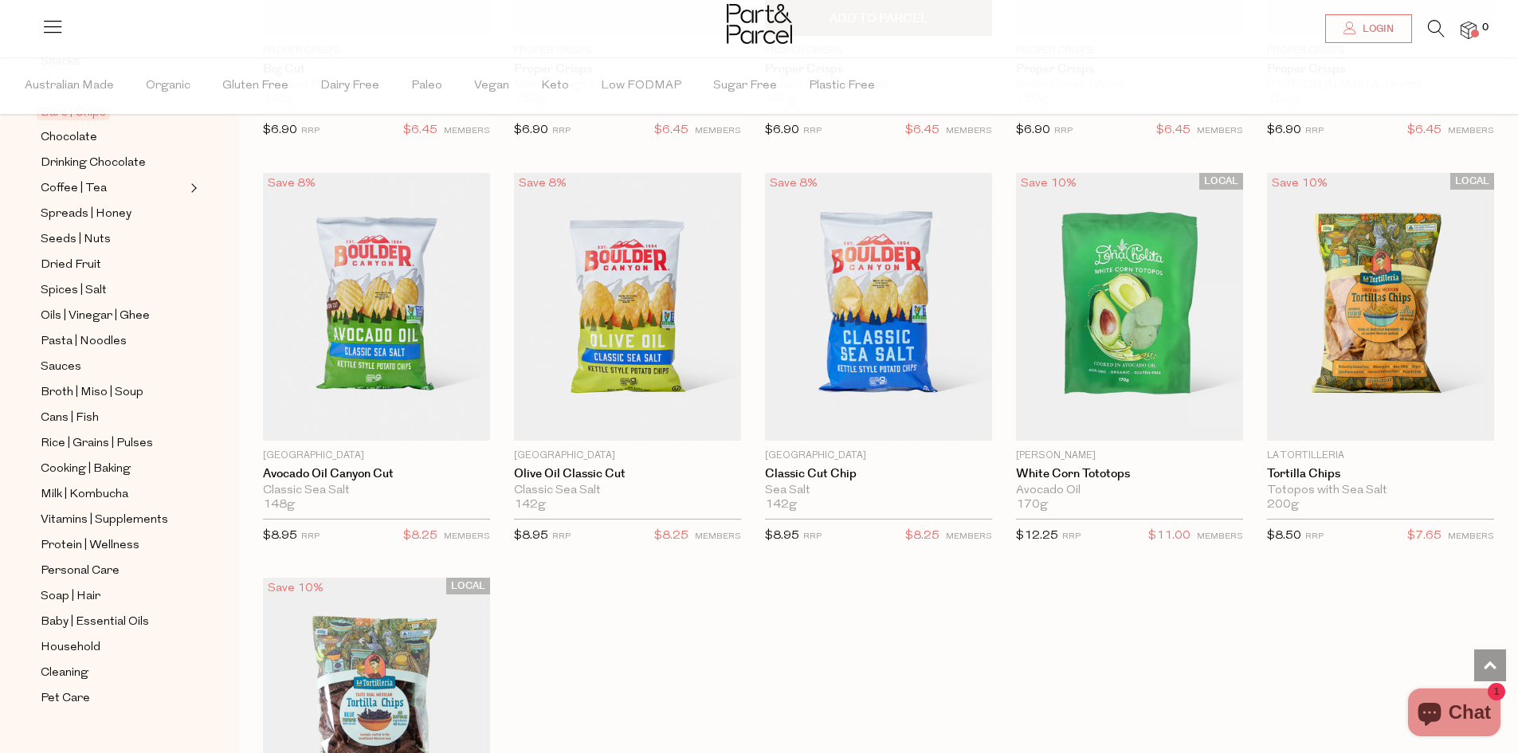
scroll to position [5340, 0]
